Goal: Task Accomplishment & Management: Complete application form

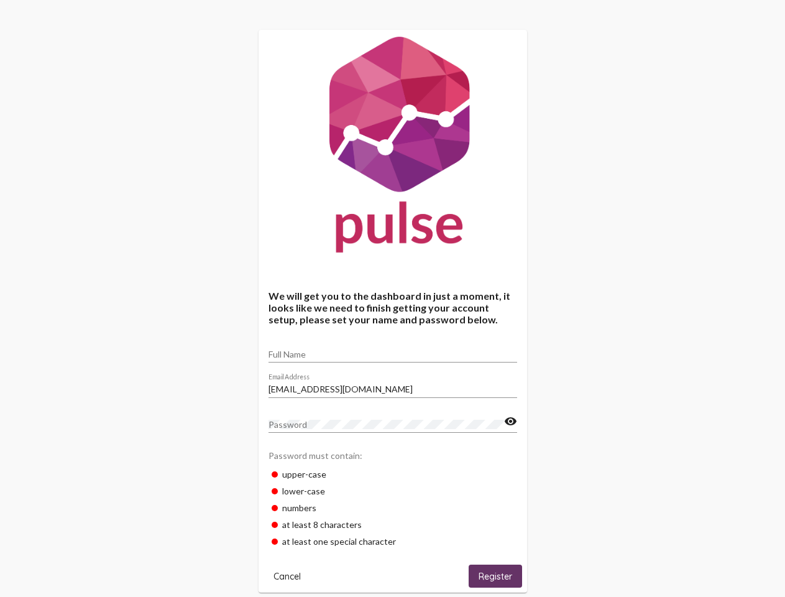
click at [393, 350] on input "Full Name" at bounding box center [392, 354] width 249 height 10
click at [393, 385] on input "[EMAIL_ADDRESS][DOMAIN_NAME]" at bounding box center [392, 389] width 249 height 10
click at [510, 421] on mat-icon "visibility" at bounding box center [510, 421] width 13 height 15
click at [287, 575] on span "Cancel" at bounding box center [286, 575] width 27 height 11
click at [495, 575] on span "Register" at bounding box center [495, 575] width 34 height 11
